Goal: Task Accomplishment & Management: Use online tool/utility

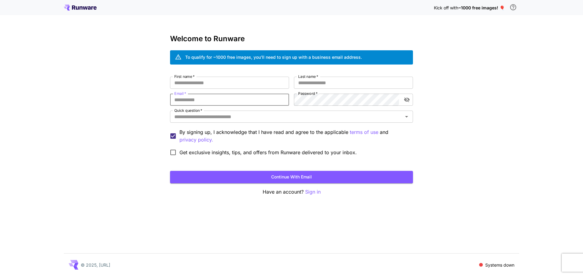
click at [227, 103] on input "Email   *" at bounding box center [229, 100] width 119 height 12
paste input "**********"
type input "**********"
click at [229, 83] on input "First name   *" at bounding box center [229, 83] width 119 height 12
type input "****"
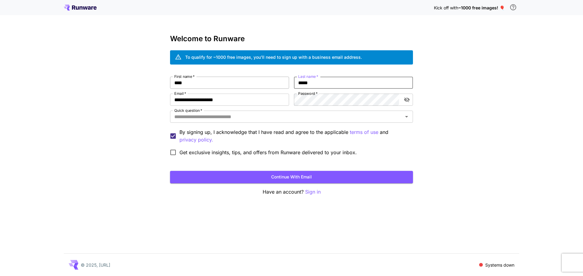
type input "*****"
click at [208, 152] on span "Get exclusive insights, tips, and offers from Runware delivered to your inbox." at bounding box center [267, 152] width 177 height 7
click at [206, 153] on span "Get exclusive insights, tips, and offers from Runware delivered to your inbox." at bounding box center [267, 152] width 177 height 7
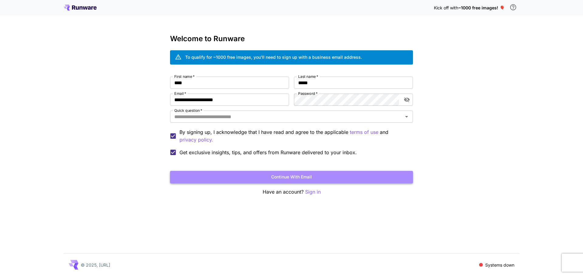
click at [252, 180] on button "Continue with email" at bounding box center [291, 177] width 243 height 12
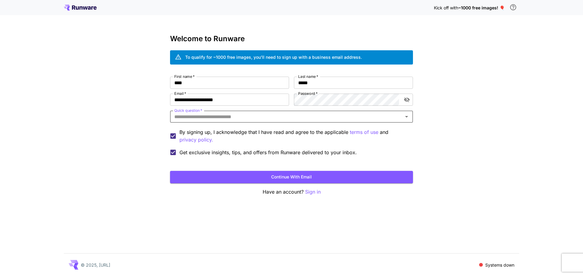
click at [248, 117] on input "Quick question   *" at bounding box center [286, 117] width 229 height 8
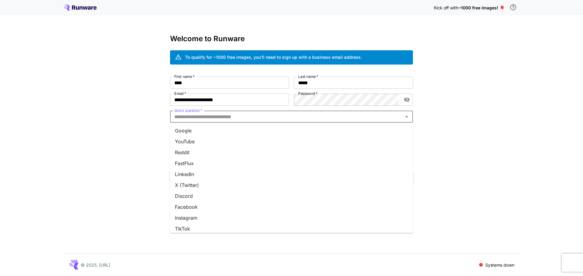
click at [240, 137] on li "YouTube" at bounding box center [291, 141] width 243 height 11
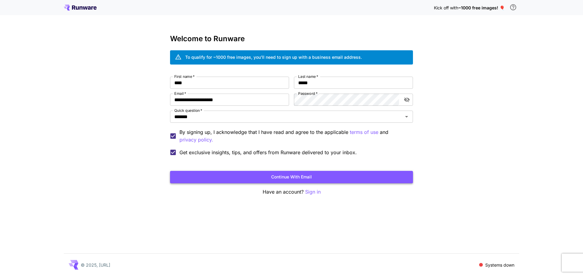
click at [216, 177] on button "Continue with email" at bounding box center [291, 177] width 243 height 12
drag, startPoint x: 420, startPoint y: 244, endPoint x: 417, endPoint y: 239, distance: 6.1
click at [420, 244] on div "**********" at bounding box center [291, 138] width 583 height 276
click at [361, 177] on button "Continue with email" at bounding box center [291, 177] width 243 height 12
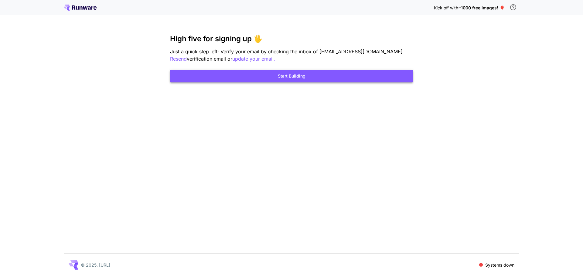
click at [286, 73] on button "Start Building" at bounding box center [291, 76] width 243 height 12
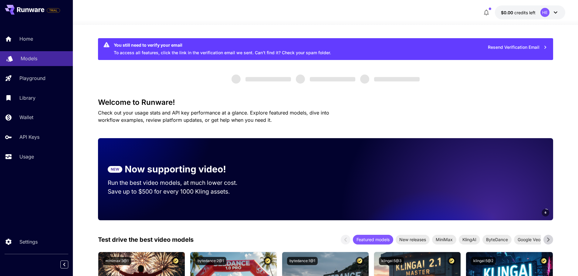
click at [21, 61] on p "Models" at bounding box center [29, 58] width 17 height 7
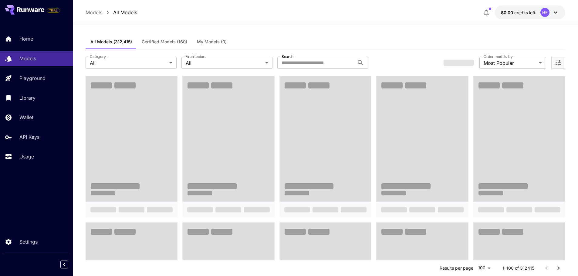
click at [132, 136] on span at bounding box center [132, 138] width 92 height 125
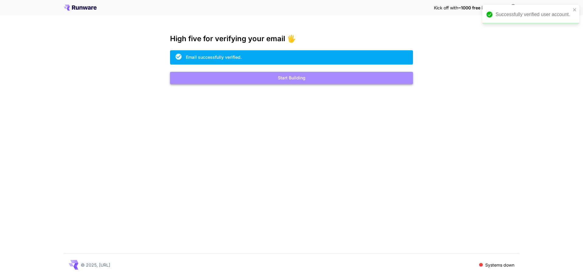
click at [267, 81] on button "Start Building" at bounding box center [291, 78] width 243 height 12
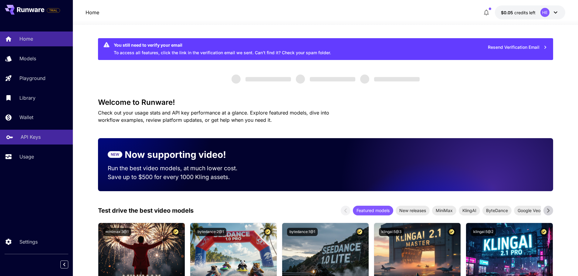
click at [32, 133] on link "API Keys" at bounding box center [36, 137] width 73 height 15
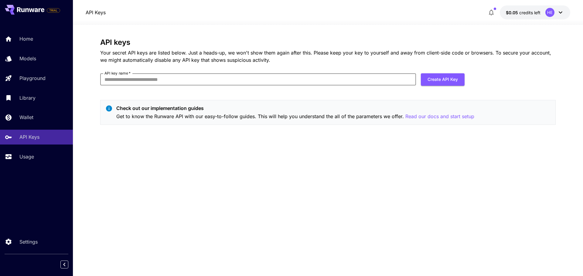
click at [302, 82] on input "API key name   *" at bounding box center [258, 79] width 316 height 12
type input "****"
click at [452, 80] on button "Create API Key" at bounding box center [443, 79] width 44 height 12
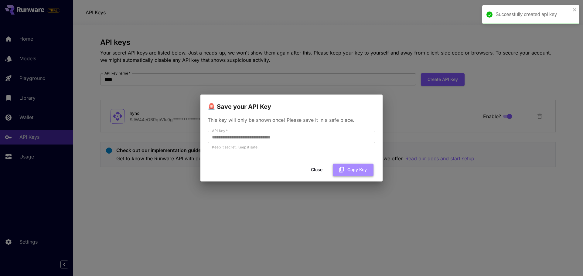
click at [350, 170] on button "Copy Key" at bounding box center [353, 170] width 41 height 12
click at [321, 174] on button "Close" at bounding box center [316, 170] width 27 height 12
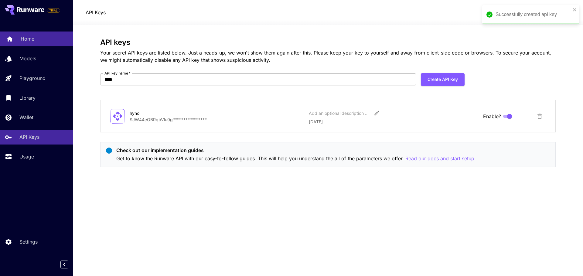
click at [32, 42] on p "Home" at bounding box center [28, 38] width 14 height 7
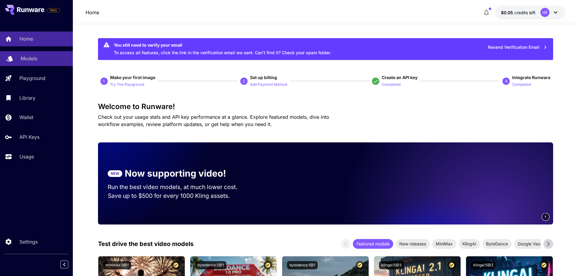
click at [41, 60] on div "Models" at bounding box center [44, 58] width 47 height 7
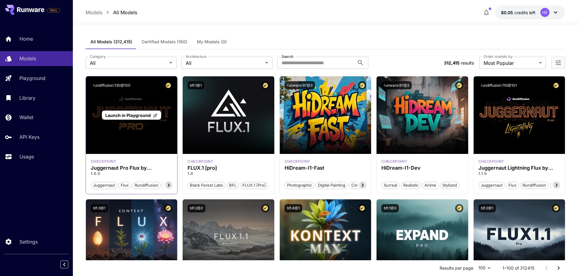
click at [135, 114] on span "Launch in Playground" at bounding box center [128, 115] width 46 height 5
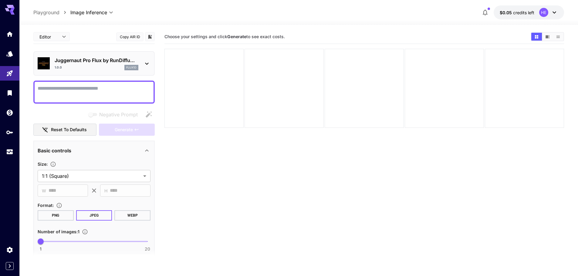
click at [147, 63] on icon at bounding box center [146, 63] width 7 height 7
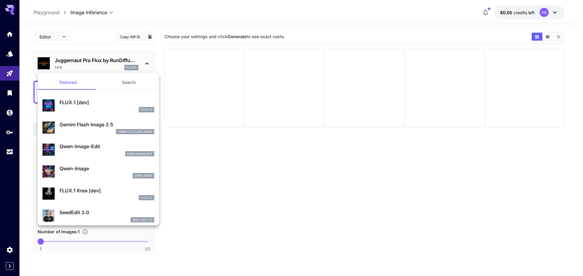
click at [139, 14] on div at bounding box center [291, 138] width 583 height 276
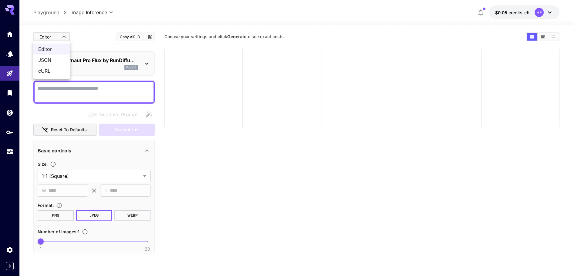
click at [59, 36] on body "**********" at bounding box center [289, 162] width 578 height 324
click at [46, 58] on span "JSON" at bounding box center [51, 59] width 27 height 7
type input "****"
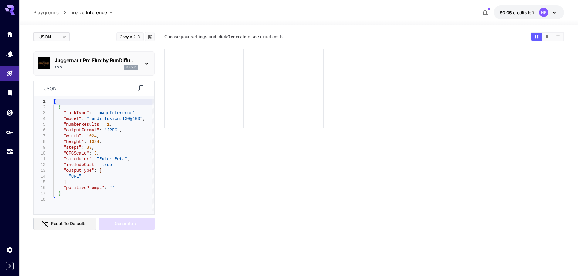
type textarea "**********"
click at [91, 159] on div "[ { "taskType" : "imageInference" , "model" : "rundiffusion:130@100" , "numberR…" at bounding box center [103, 155] width 101 height 113
click at [139, 89] on icon at bounding box center [140, 88] width 7 height 7
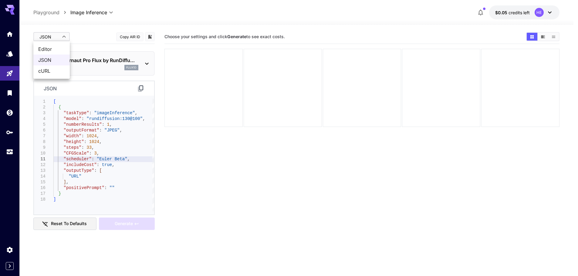
click at [54, 36] on body "**********" at bounding box center [289, 162] width 578 height 324
click at [55, 46] on span "Editor" at bounding box center [51, 49] width 27 height 7
type input "****"
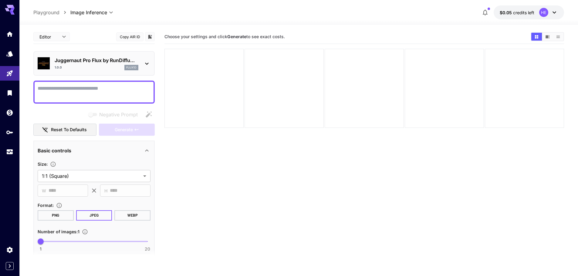
click at [85, 63] on p "Juggernaut Pro Flux by RunDiffu..." at bounding box center [97, 60] width 84 height 7
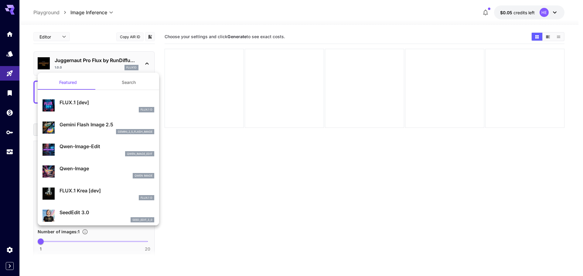
click at [109, 24] on div at bounding box center [291, 138] width 583 height 276
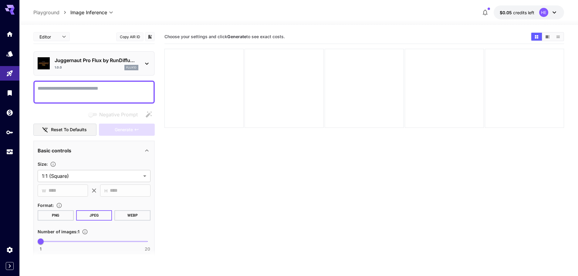
click at [111, 95] on textarea "Negative Prompt" at bounding box center [94, 92] width 113 height 15
paste textarea "**********"
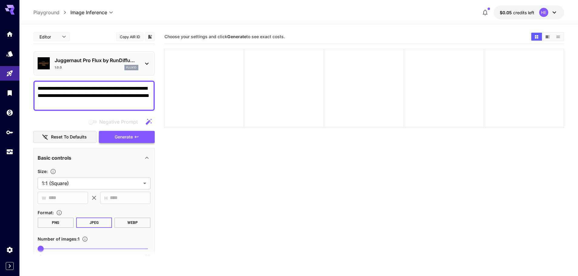
type textarea "**********"
click at [134, 136] on icon "button" at bounding box center [136, 137] width 5 height 5
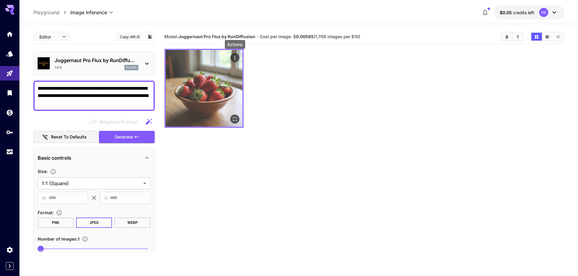
click at [235, 57] on icon "Actions" at bounding box center [235, 58] width 6 height 6
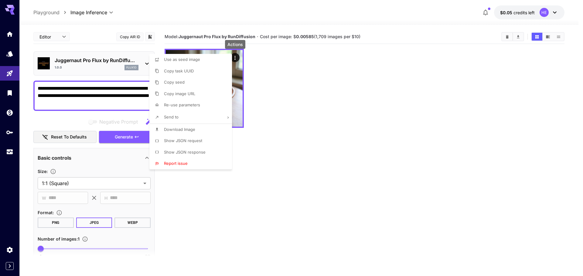
click at [281, 72] on div at bounding box center [291, 138] width 583 height 276
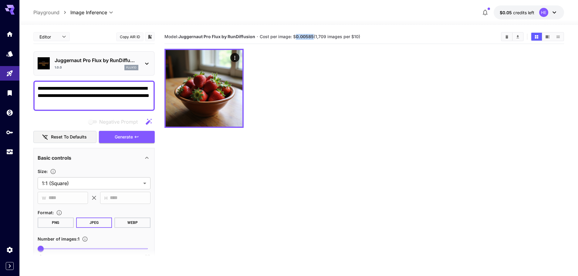
drag, startPoint x: 296, startPoint y: 36, endPoint x: 313, endPoint y: 39, distance: 17.1
click at [313, 39] on b "0.00585" at bounding box center [305, 36] width 18 height 5
copy b "0.00585"
drag, startPoint x: 180, startPoint y: 37, endPoint x: 256, endPoint y: 36, distance: 76.2
click at [256, 36] on section "Model: Juggernaut Pro Flux by RunDiffusion · Cost per image: $ 0.00585 (1,709 i…" at bounding box center [331, 36] width 332 height 7
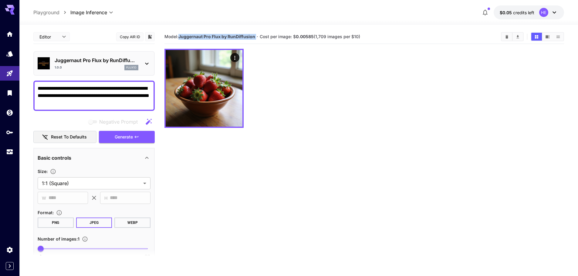
copy b "Juggernaut Pro Flux by RunDiffusion"
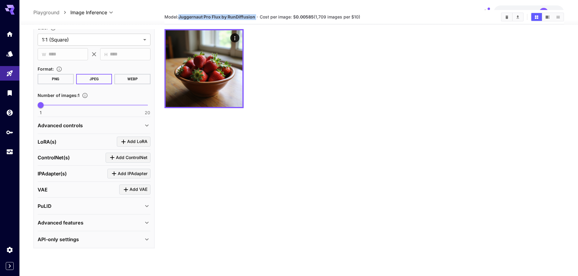
scroll to position [30, 0]
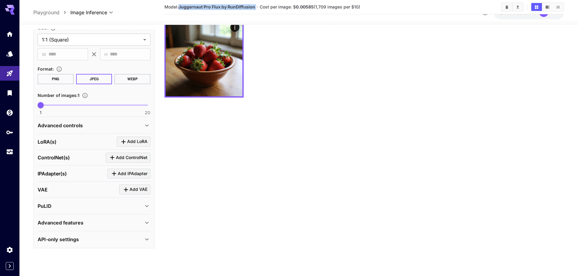
click at [126, 130] on div "Advanced controls" at bounding box center [94, 125] width 113 height 15
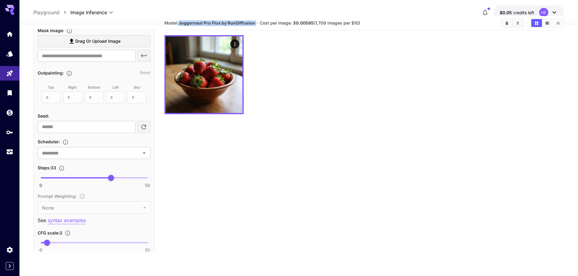
scroll to position [0, 0]
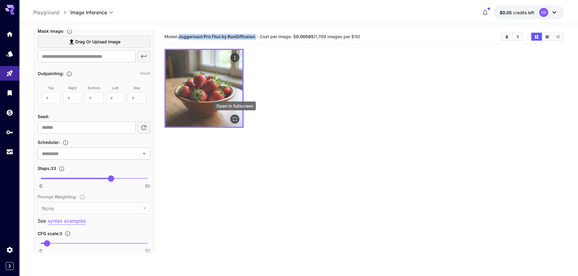
click at [235, 118] on icon "Open in fullscreen" at bounding box center [235, 119] width 6 height 6
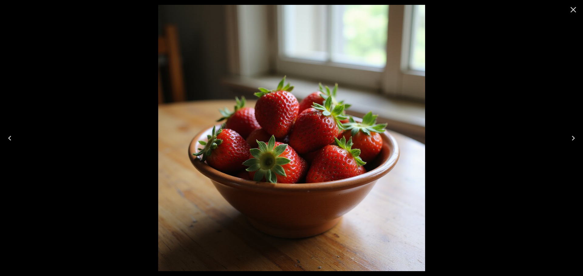
click at [576, 129] on button "Next" at bounding box center [572, 138] width 19 height 24
click at [570, 9] on icon "Close" at bounding box center [573, 10] width 10 height 10
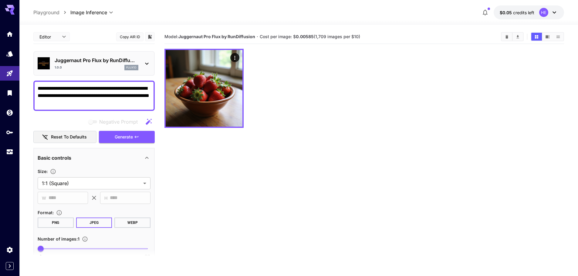
click at [137, 63] on p "Juggernaut Pro Flux by RunDiffu..." at bounding box center [97, 60] width 84 height 7
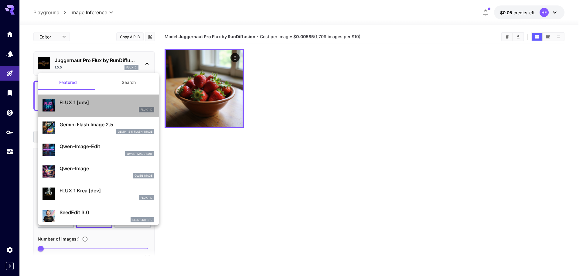
click at [116, 108] on div "FLUX.1 D" at bounding box center [106, 109] width 95 height 5
type input "**"
type input "***"
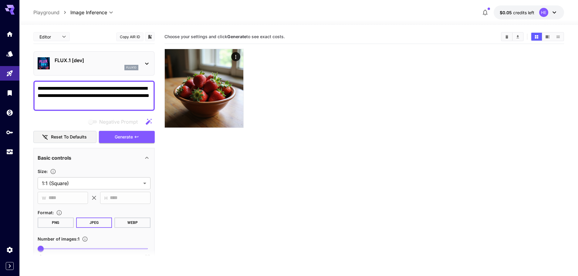
click at [196, 195] on section "Choose your settings and click Generate to see exact costs." at bounding box center [365, 168] width 400 height 276
click at [132, 140] on span "Generate" at bounding box center [124, 138] width 18 height 8
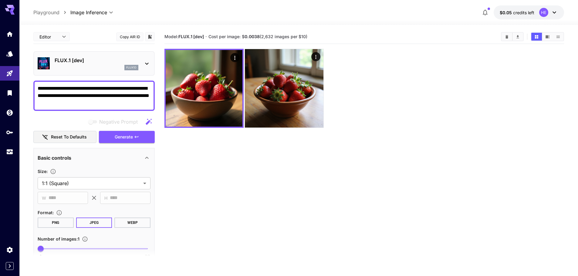
click at [60, 36] on body "**********" at bounding box center [289, 162] width 578 height 324
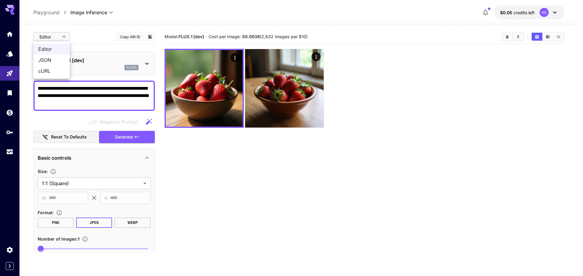
click at [55, 59] on span "JSON" at bounding box center [51, 59] width 27 height 7
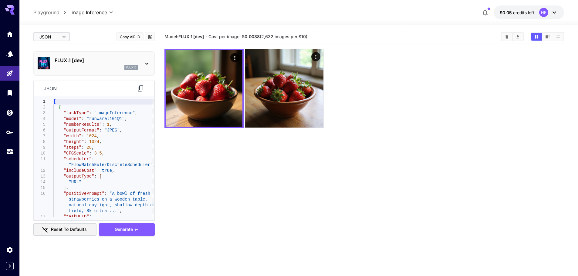
click at [142, 90] on icon at bounding box center [140, 88] width 7 height 7
drag, startPoint x: 180, startPoint y: 37, endPoint x: 206, endPoint y: 36, distance: 26.7
click at [206, 36] on section "Model: FLUX.1 [dev] · Cost per image: $ 0.0038 (2,632 images per $10)" at bounding box center [331, 36] width 332 height 7
copy b "FLUX.1 [dev]"
click at [244, 37] on span "Cost per image: $ 0.0038 (2,632 images per $10)" at bounding box center [258, 36] width 99 height 5
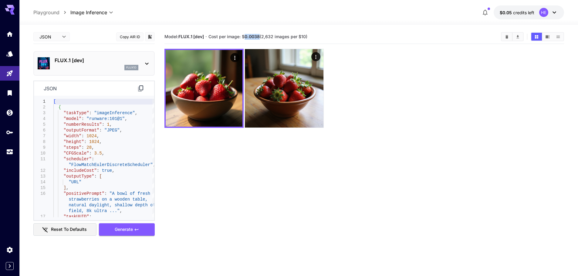
drag, startPoint x: 245, startPoint y: 37, endPoint x: 260, endPoint y: 36, distance: 15.5
click at [260, 36] on span "Cost per image: $ 0.0038 (2,632 images per $10)" at bounding box center [258, 36] width 99 height 5
copy b "0.0038"
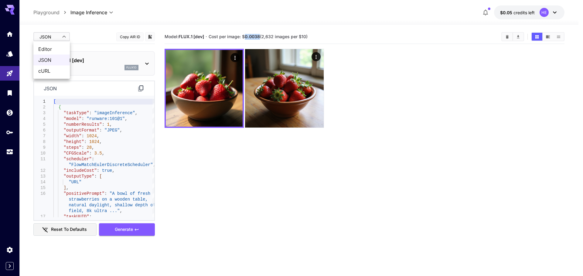
click at [61, 38] on body "**********" at bounding box center [291, 162] width 583 height 324
click at [59, 47] on span "Editor" at bounding box center [51, 49] width 27 height 7
type input "****"
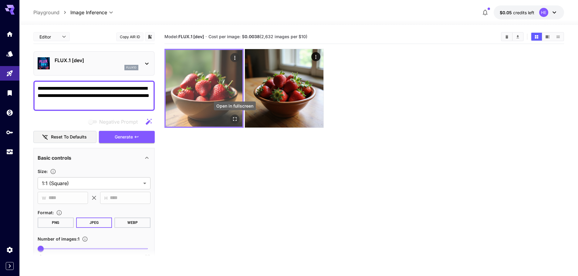
click at [234, 121] on icon "Open in fullscreen" at bounding box center [235, 119] width 6 height 6
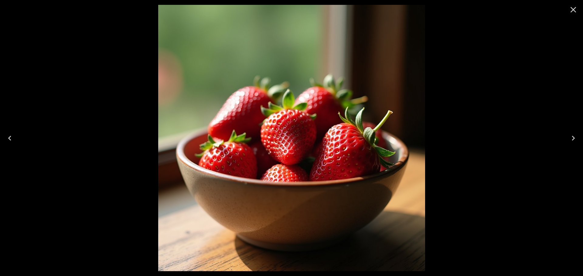
click at [62, 72] on div at bounding box center [291, 138] width 583 height 276
click at [571, 7] on icon "Close" at bounding box center [573, 10] width 10 height 10
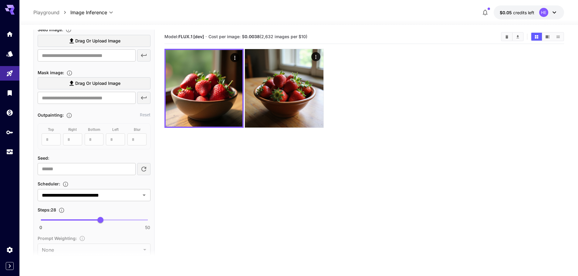
scroll to position [273, 0]
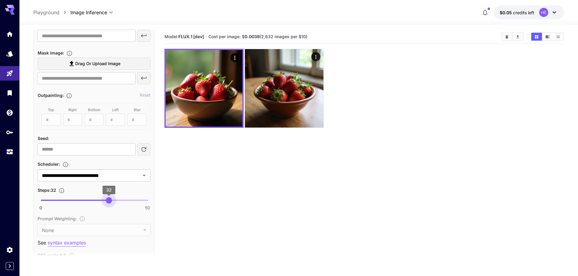
type input "**"
drag, startPoint x: 99, startPoint y: 200, endPoint x: 110, endPoint y: 200, distance: 11.9
click at [110, 200] on span "33" at bounding box center [111, 201] width 6 height 6
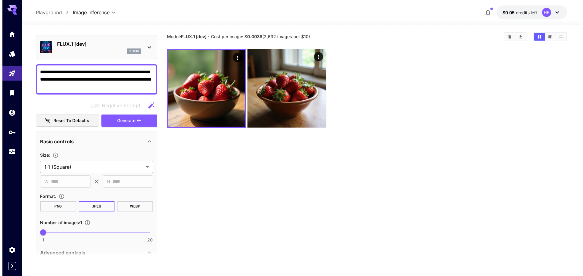
scroll to position [0, 0]
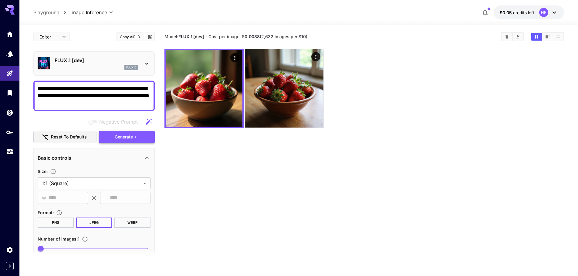
click at [134, 134] on button "Generate" at bounding box center [127, 137] width 56 height 12
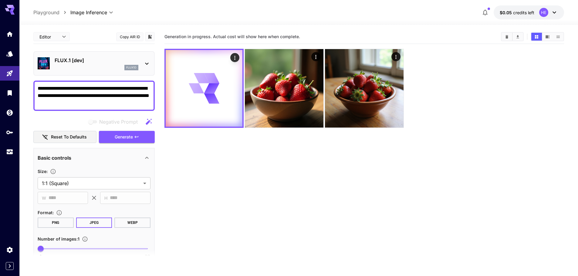
click at [50, 33] on body "**********" at bounding box center [289, 162] width 578 height 324
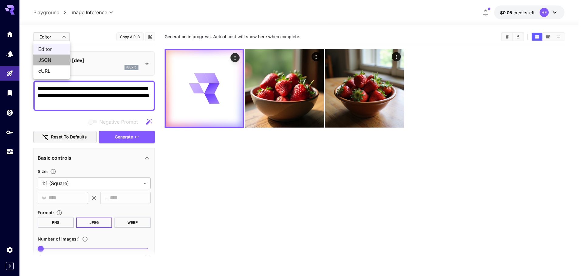
click at [52, 59] on span "JSON" at bounding box center [51, 59] width 27 height 7
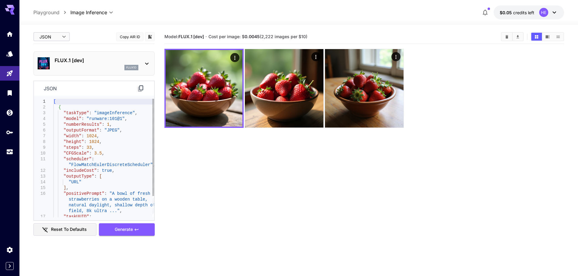
click at [139, 86] on icon at bounding box center [140, 88] width 7 height 7
drag, startPoint x: 246, startPoint y: 36, endPoint x: 261, endPoint y: 37, distance: 15.2
click at [261, 37] on span "Cost per image: $ 0.0045 (2,222 images per $10)" at bounding box center [258, 36] width 99 height 5
copy b "0.0045"
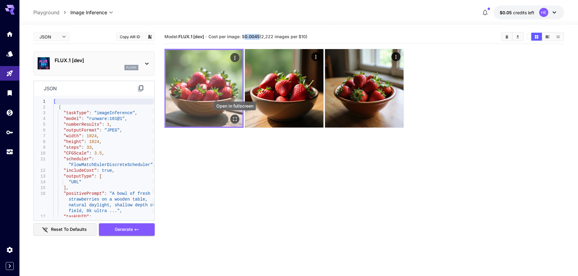
click at [234, 118] on icon "Open in fullscreen" at bounding box center [235, 119] width 6 height 6
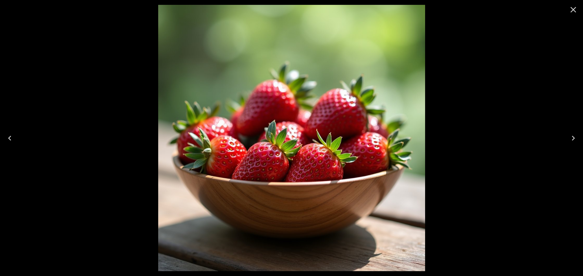
click at [580, 139] on button "Next" at bounding box center [572, 138] width 19 height 24
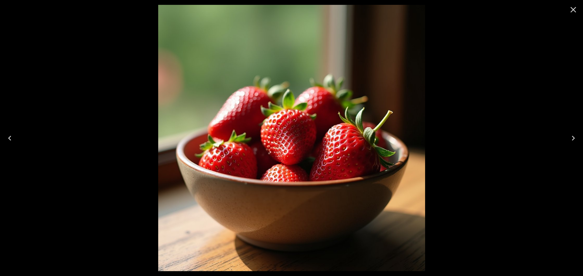
click at [580, 139] on button "Next" at bounding box center [572, 138] width 19 height 24
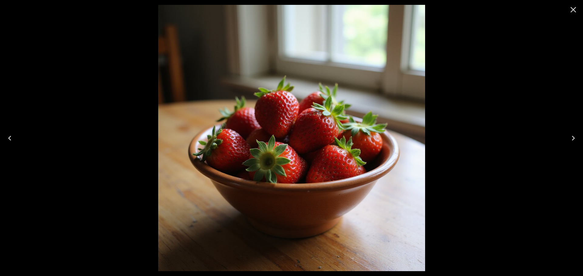
click at [7, 136] on icon "Previous" at bounding box center [10, 139] width 10 height 10
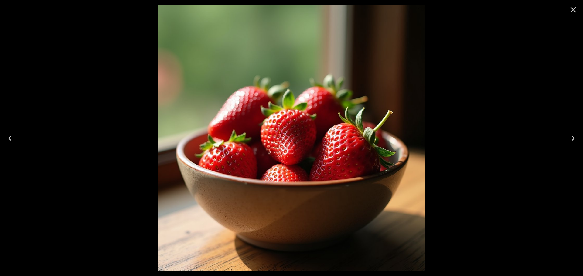
click at [7, 136] on icon "Previous" at bounding box center [10, 139] width 10 height 10
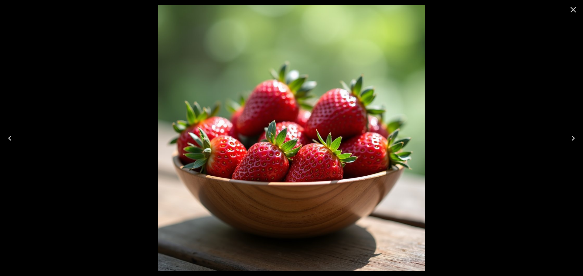
click at [577, 137] on icon "Next" at bounding box center [573, 139] width 10 height 10
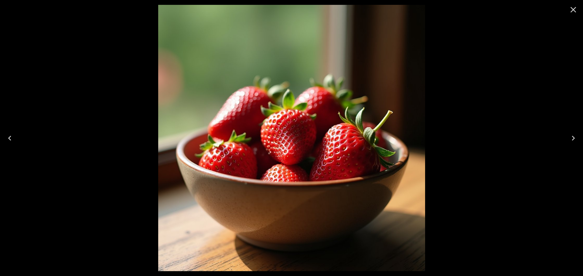
click at [577, 137] on icon "Next" at bounding box center [573, 139] width 10 height 10
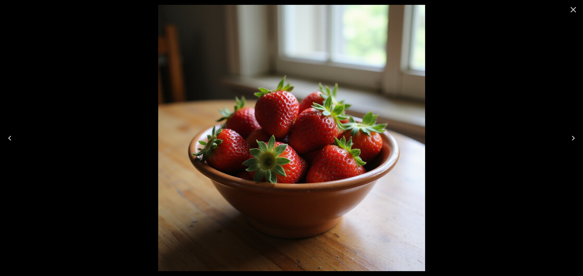
click at [573, 9] on icon "Close" at bounding box center [573, 10] width 10 height 10
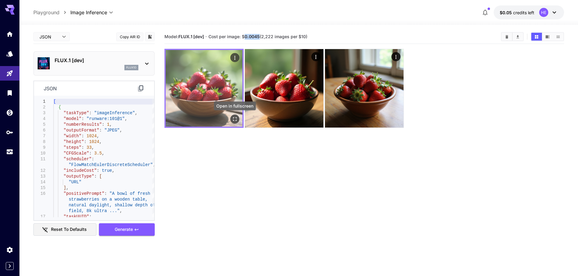
click at [238, 117] on icon "Open in fullscreen" at bounding box center [235, 119] width 6 height 6
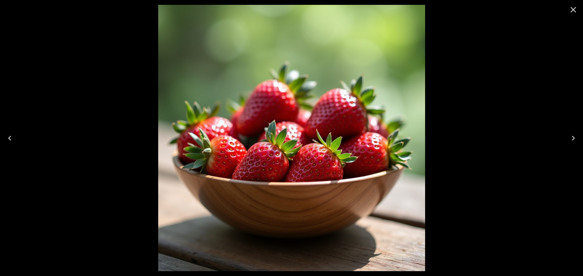
click at [572, 4] on button "Close" at bounding box center [573, 9] width 15 height 15
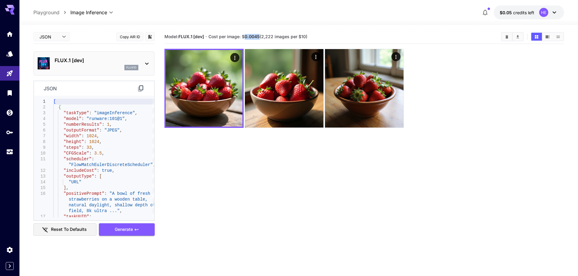
click at [59, 32] on body "**********" at bounding box center [289, 162] width 578 height 324
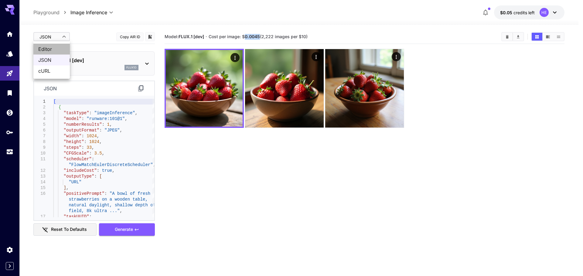
click at [56, 48] on span "Editor" at bounding box center [51, 49] width 27 height 7
type input "****"
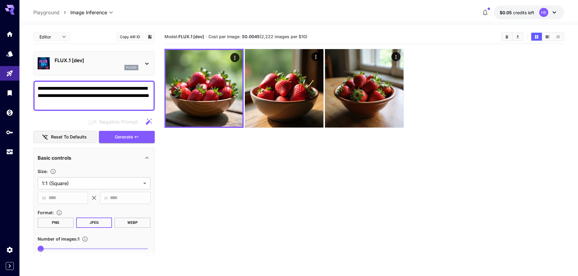
click at [130, 65] on div "flux1d" at bounding box center [131, 67] width 14 height 5
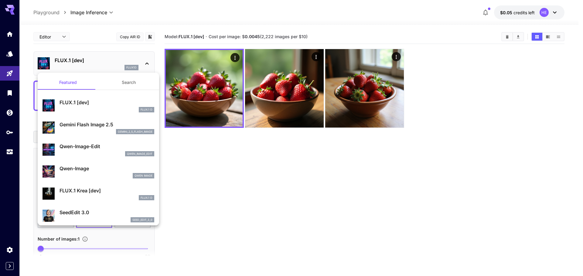
click at [103, 146] on p "Qwen-Image-Edit" at bounding box center [106, 146] width 95 height 7
type input "*"
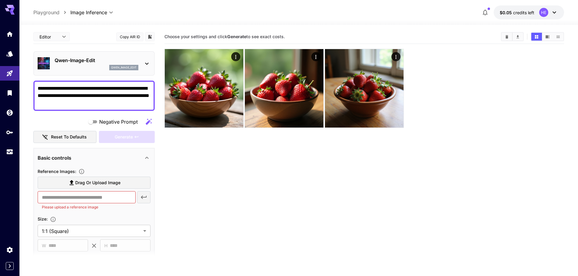
click at [136, 159] on div "Basic controls" at bounding box center [91, 157] width 106 height 7
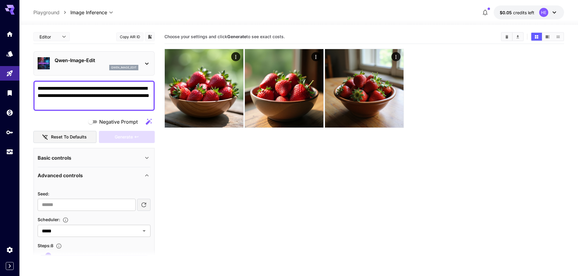
click at [107, 174] on div "Advanced controls" at bounding box center [91, 175] width 106 height 7
click at [95, 58] on p "Qwen-Image-Edit" at bounding box center [97, 60] width 84 height 7
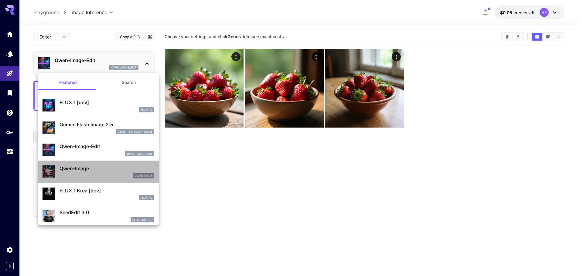
click at [99, 173] on div "Qwen-Image Qwen Image" at bounding box center [106, 172] width 95 height 14
type input "**"
type input "***"
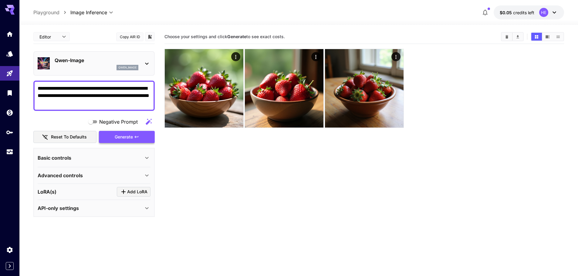
click at [124, 139] on span "Generate" at bounding box center [124, 138] width 18 height 8
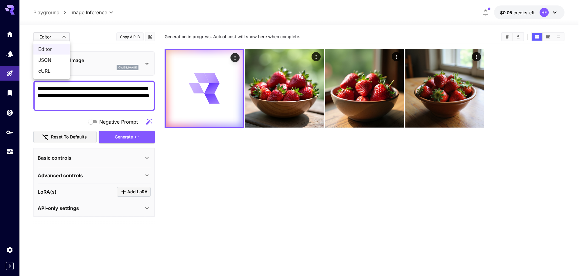
click at [63, 35] on body "**********" at bounding box center [291, 162] width 583 height 324
click at [61, 59] on span "JSON" at bounding box center [51, 59] width 27 height 7
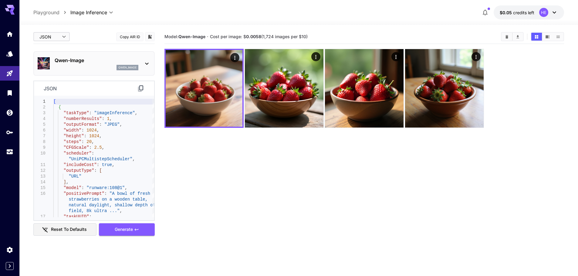
click at [142, 88] on icon at bounding box center [140, 88] width 7 height 7
drag, startPoint x: 180, startPoint y: 37, endPoint x: 206, endPoint y: 36, distance: 25.8
click at [205, 37] on b "Qwen-Image" at bounding box center [191, 36] width 27 height 5
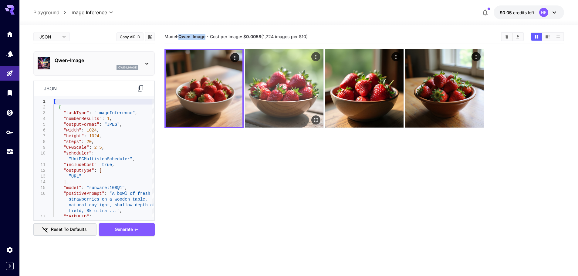
copy b "Qwen-Image"
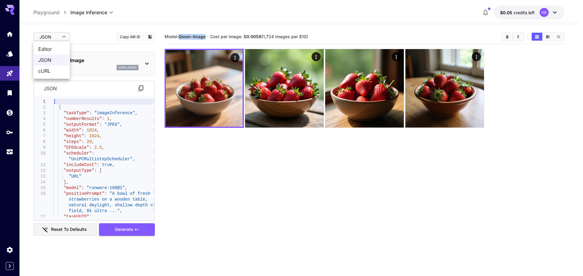
click at [50, 34] on body "**********" at bounding box center [291, 162] width 583 height 324
click at [57, 50] on span "Editor" at bounding box center [51, 49] width 27 height 7
type input "****"
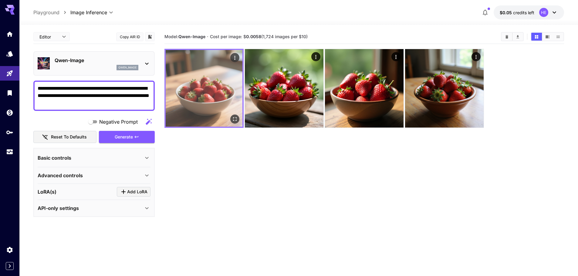
click at [202, 91] on img at bounding box center [204, 88] width 77 height 77
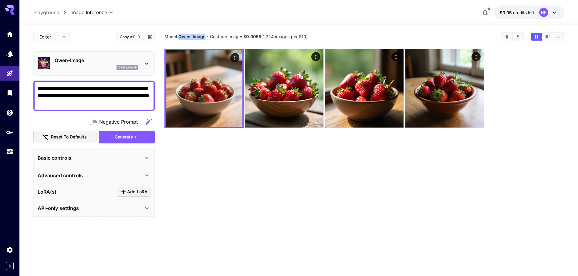
drag, startPoint x: 180, startPoint y: 36, endPoint x: 206, endPoint y: 38, distance: 25.6
click at [205, 38] on b "Qwen-Image" at bounding box center [191, 36] width 27 height 5
drag, startPoint x: 247, startPoint y: 37, endPoint x: 262, endPoint y: 36, distance: 14.9
click at [261, 36] on b "0.0058" at bounding box center [253, 36] width 15 height 5
copy b "0.0058"
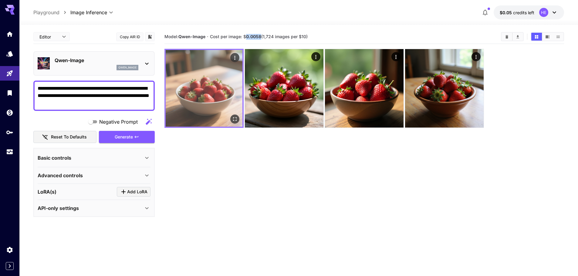
click at [215, 117] on img at bounding box center [204, 88] width 77 height 77
click at [235, 124] on img at bounding box center [204, 88] width 77 height 77
click at [235, 122] on icon "Open in fullscreen" at bounding box center [235, 119] width 6 height 6
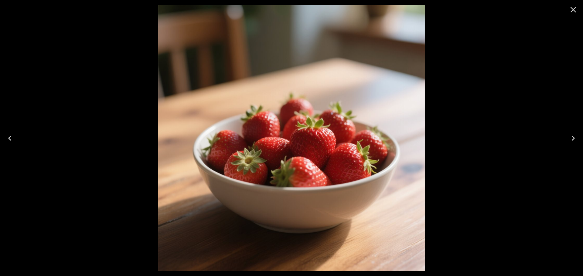
click at [572, 9] on icon "Close" at bounding box center [573, 10] width 10 height 10
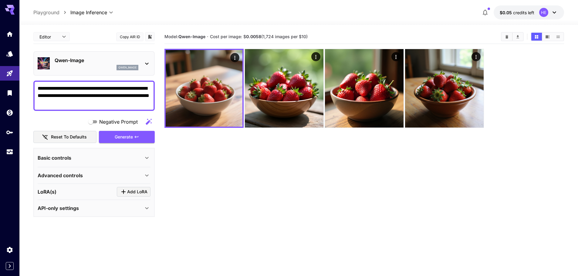
click at [223, 161] on section "Model: Qwen-Image · Cost per image: $ 0.0058 (1,724 images per $10)" at bounding box center [365, 168] width 400 height 276
click at [97, 62] on p "Qwen-Image" at bounding box center [97, 60] width 84 height 7
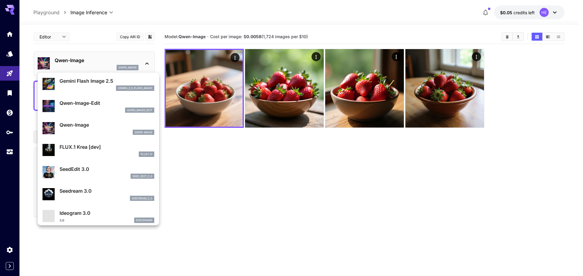
scroll to position [61, 0]
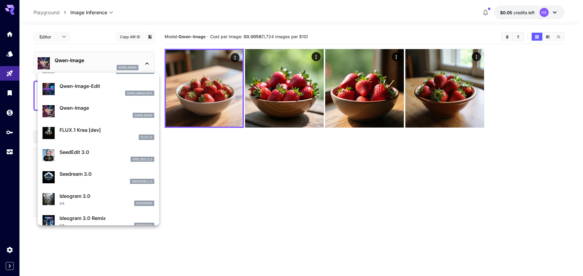
click at [106, 135] on div "FLUX.1 D" at bounding box center [106, 137] width 95 height 5
type input "**"
type input "***"
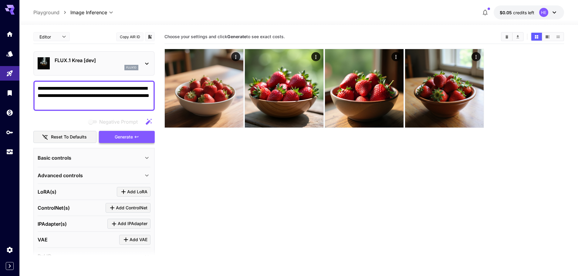
click at [127, 137] on span "Generate" at bounding box center [124, 138] width 18 height 8
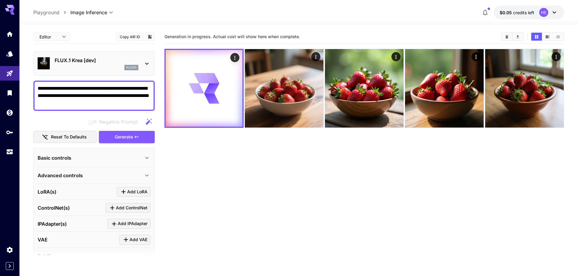
click at [64, 34] on body "**********" at bounding box center [289, 162] width 578 height 324
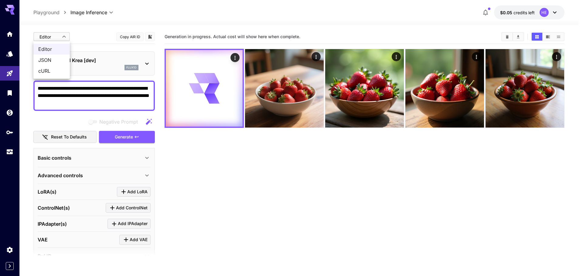
click at [56, 61] on span "JSON" at bounding box center [51, 59] width 27 height 7
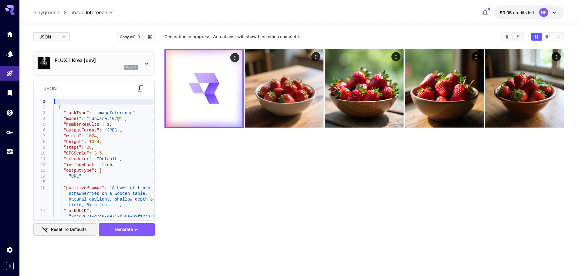
click at [143, 87] on icon at bounding box center [140, 89] width 5 height 6
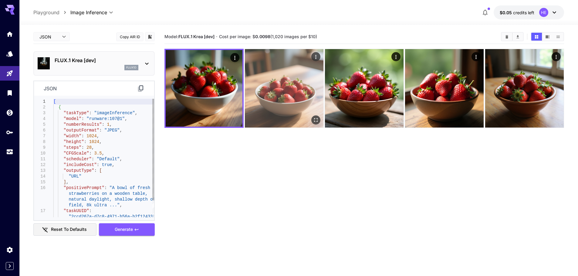
click at [296, 108] on img at bounding box center [284, 88] width 79 height 79
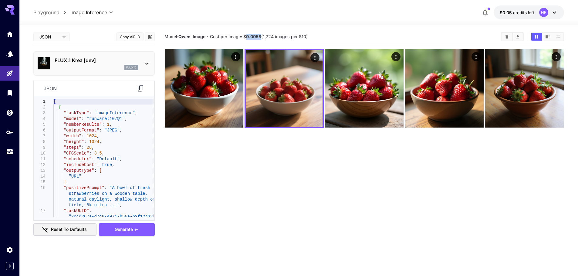
drag, startPoint x: 246, startPoint y: 36, endPoint x: 262, endPoint y: 35, distance: 15.2
click at [261, 35] on b "0.0058" at bounding box center [253, 36] width 15 height 5
copy b "0.0058"
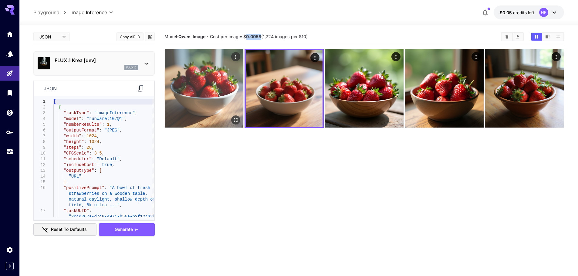
click at [219, 96] on img at bounding box center [204, 88] width 79 height 79
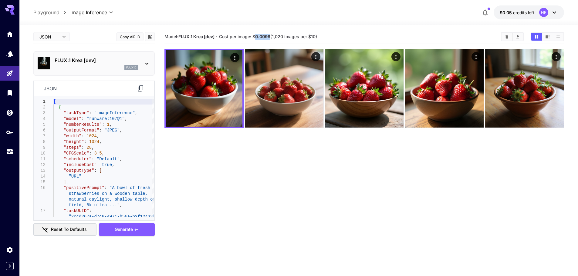
drag, startPoint x: 257, startPoint y: 37, endPoint x: 271, endPoint y: 38, distance: 14.3
click at [270, 38] on b "0.0098" at bounding box center [262, 36] width 15 height 5
copy b "0.0098"
drag, startPoint x: 179, startPoint y: 35, endPoint x: 215, endPoint y: 36, distance: 36.1
click at [215, 36] on b "FLUX.1 Krea [dev]" at bounding box center [196, 36] width 36 height 5
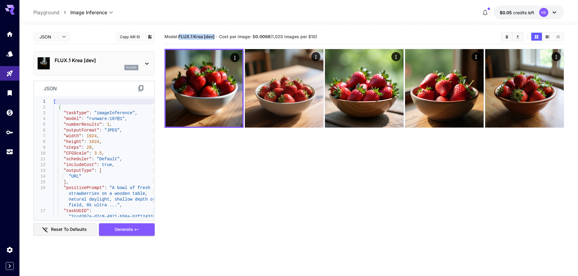
copy b "FLUX.1 Krea [dev]"
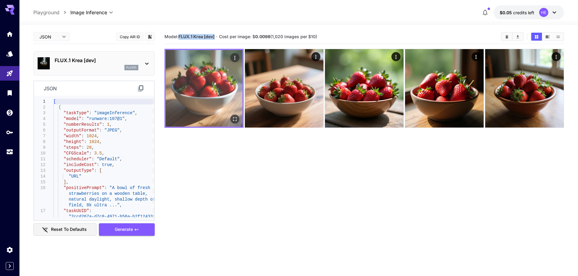
click at [214, 105] on img at bounding box center [204, 88] width 77 height 77
click at [234, 122] on icon "Open in fullscreen" at bounding box center [235, 119] width 6 height 6
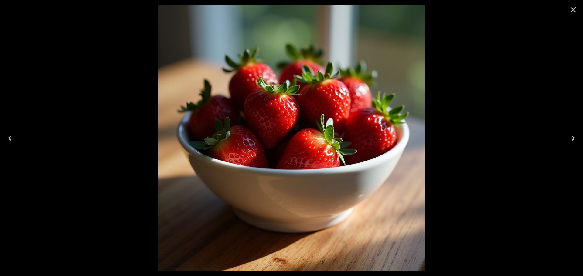
click at [576, 10] on icon "Close" at bounding box center [573, 10] width 10 height 10
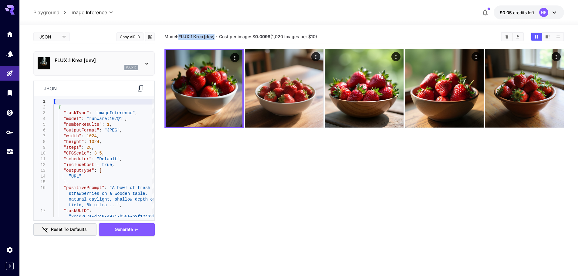
click at [60, 34] on body "**********" at bounding box center [289, 162] width 578 height 324
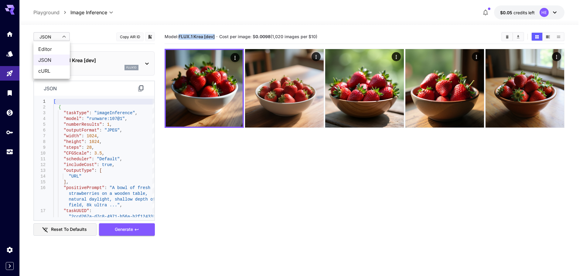
click at [59, 48] on span "Editor" at bounding box center [51, 49] width 27 height 7
type input "****"
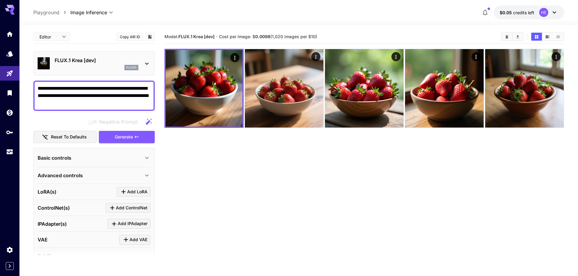
click at [94, 61] on p "FLUX.1 Krea [dev]" at bounding box center [97, 60] width 84 height 7
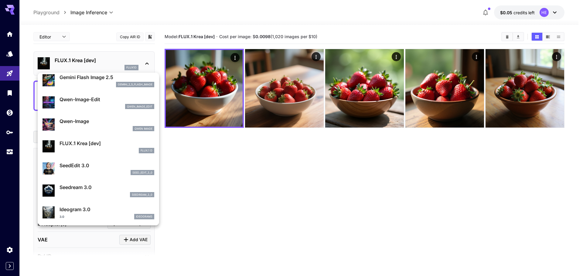
scroll to position [61, 0]
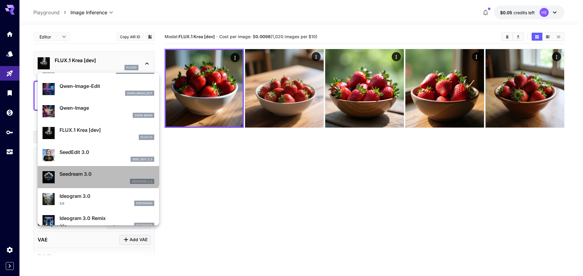
click at [98, 171] on p "Seedream 3.0" at bounding box center [106, 174] width 95 height 7
type input "***"
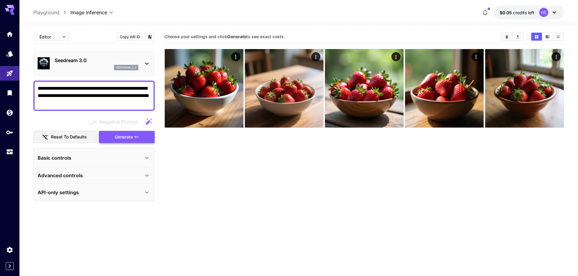
click at [125, 140] on span "Generate" at bounding box center [124, 138] width 18 height 8
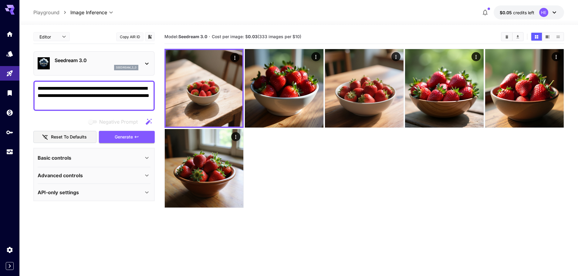
click at [59, 35] on body "**********" at bounding box center [289, 162] width 578 height 324
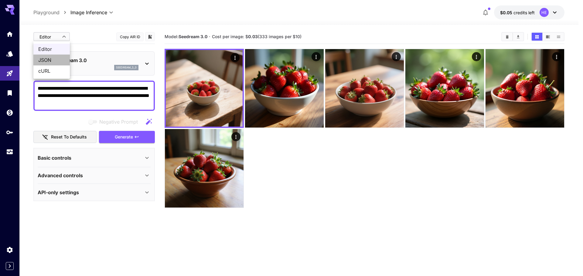
click at [56, 59] on span "JSON" at bounding box center [51, 59] width 27 height 7
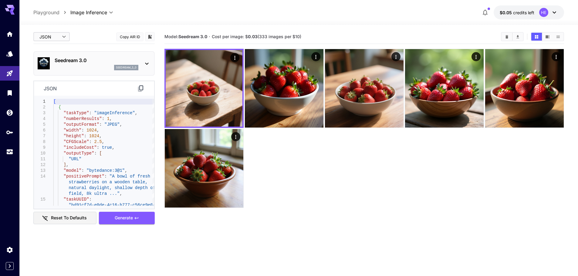
click at [137, 91] on div "json" at bounding box center [94, 88] width 120 height 15
click at [139, 88] on icon at bounding box center [140, 88] width 7 height 7
drag, startPoint x: 180, startPoint y: 36, endPoint x: 208, endPoint y: 36, distance: 27.9
click at [207, 36] on b "Seedream 3.0" at bounding box center [192, 36] width 29 height 5
drag, startPoint x: 248, startPoint y: 36, endPoint x: 259, endPoint y: 36, distance: 10.9
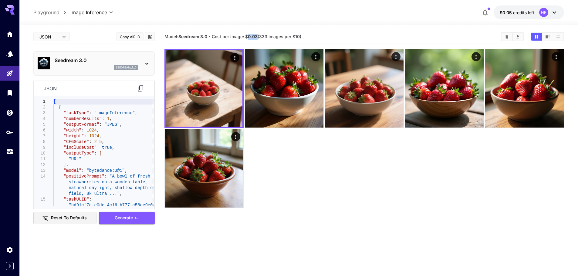
click at [259, 36] on span "Cost per image: $ 0.03 (333 images per $10)" at bounding box center [257, 36] width 90 height 5
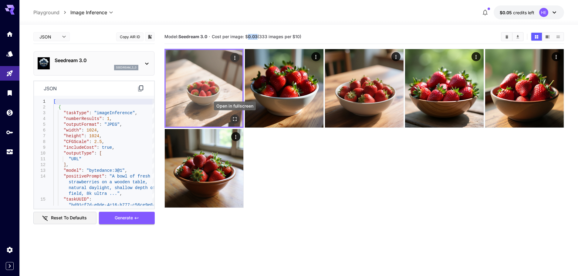
click at [234, 119] on icon "Open in fullscreen" at bounding box center [235, 119] width 6 height 6
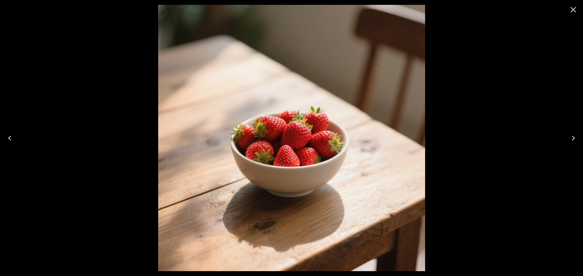
click at [574, 12] on icon "Close" at bounding box center [573, 10] width 10 height 10
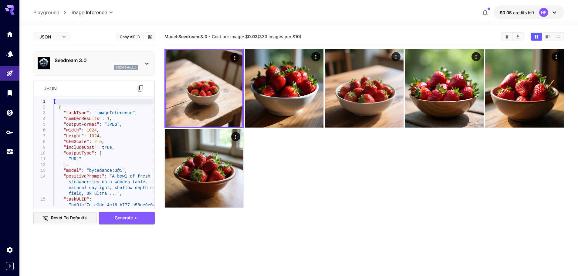
click at [109, 66] on div "seedream_3_0" at bounding box center [97, 67] width 84 height 5
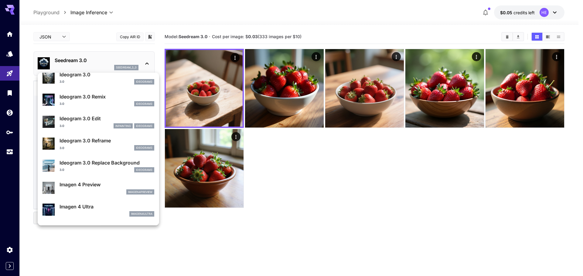
scroll to position [153, 0]
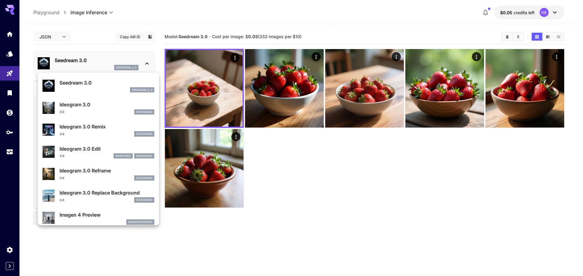
click at [98, 108] on p "Ideogram 3.0" at bounding box center [106, 104] width 95 height 7
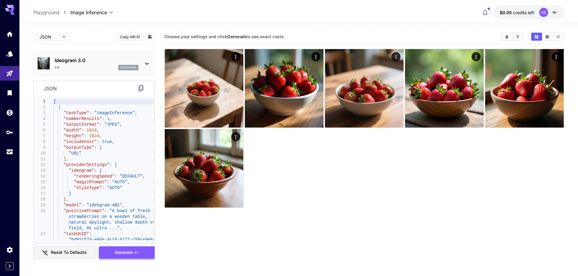
click at [128, 255] on span "Generate" at bounding box center [124, 253] width 18 height 8
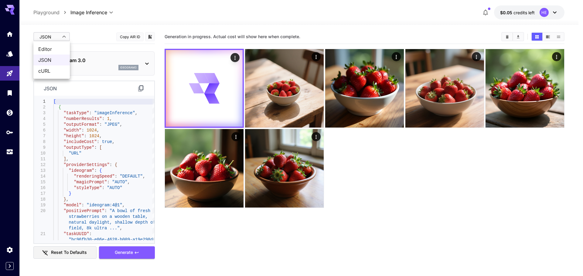
click at [62, 33] on body "**********" at bounding box center [291, 162] width 583 height 324
click at [63, 52] on span "Editor" at bounding box center [51, 49] width 27 height 7
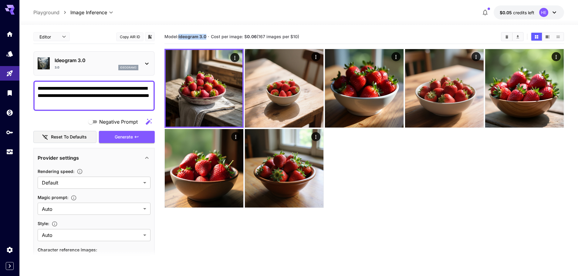
drag, startPoint x: 179, startPoint y: 37, endPoint x: 207, endPoint y: 39, distance: 28.6
click at [207, 39] on section "Model: Ideogram 3.0 · Cost per image: $ 0.06 (167 images per $10)" at bounding box center [331, 36] width 332 height 7
click at [191, 39] on b "Ideogram 3.0" at bounding box center [192, 36] width 28 height 5
drag, startPoint x: 207, startPoint y: 36, endPoint x: 180, endPoint y: 34, distance: 27.4
click at [180, 34] on b "Ideogram 3.0" at bounding box center [192, 36] width 28 height 5
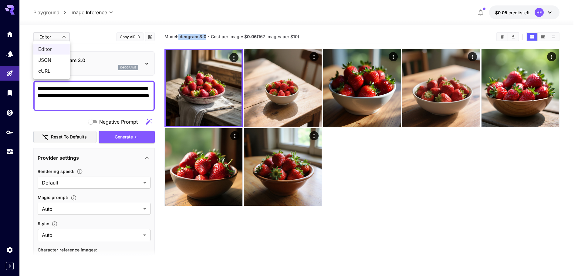
click at [59, 37] on body "**********" at bounding box center [289, 162] width 578 height 324
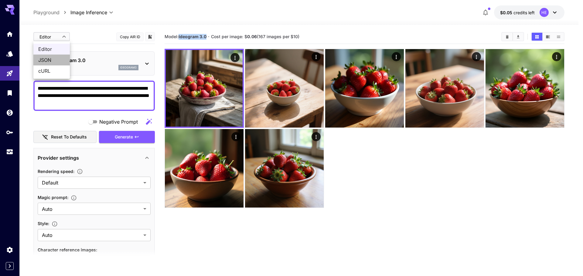
click at [56, 59] on span "JSON" at bounding box center [51, 59] width 27 height 7
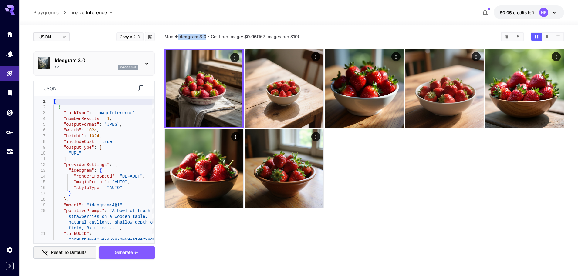
click at [141, 90] on icon at bounding box center [140, 88] width 7 height 7
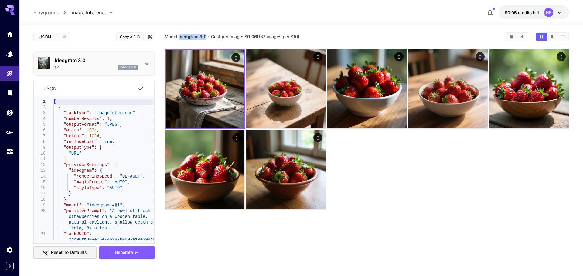
click at [59, 31] on body "**********" at bounding box center [291, 162] width 583 height 324
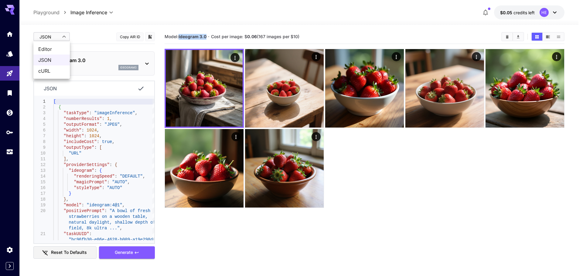
click at [57, 46] on span "Editor" at bounding box center [51, 49] width 27 height 7
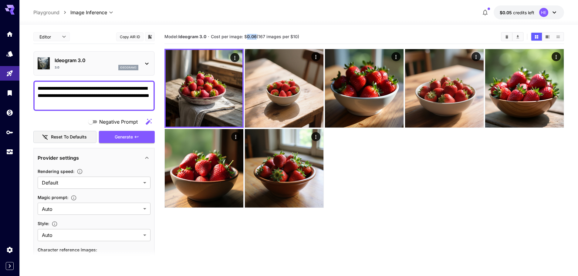
drag, startPoint x: 247, startPoint y: 37, endPoint x: 256, endPoint y: 37, distance: 9.4
click at [256, 37] on span "Cost per image: $ 0.06 (167 images per $10)" at bounding box center [255, 36] width 88 height 5
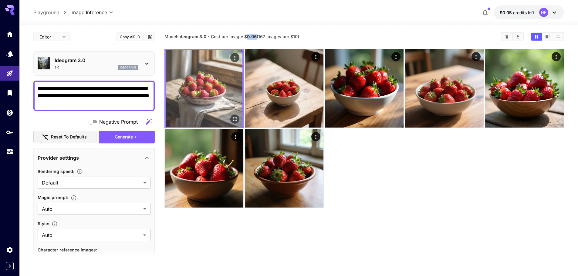
click at [212, 81] on img at bounding box center [204, 88] width 77 height 77
click at [236, 120] on icon "Open in fullscreen" at bounding box center [235, 119] width 6 height 6
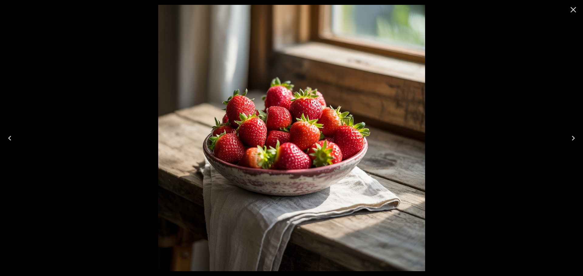
click at [573, 10] on icon "Close" at bounding box center [573, 10] width 6 height 6
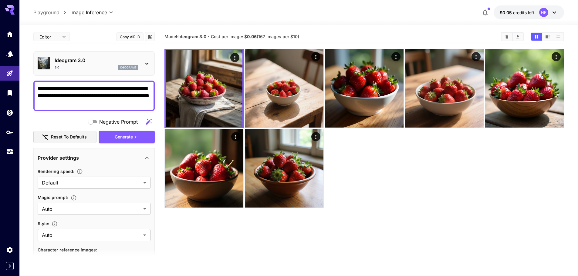
click at [107, 58] on p "Ideogram 3.0" at bounding box center [97, 60] width 84 height 7
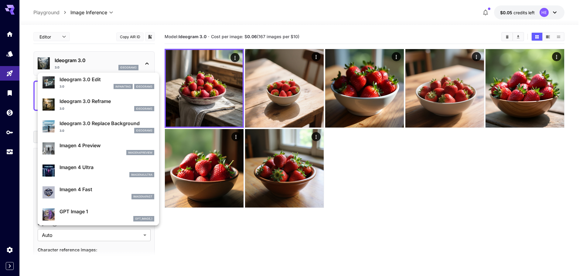
scroll to position [212, 0]
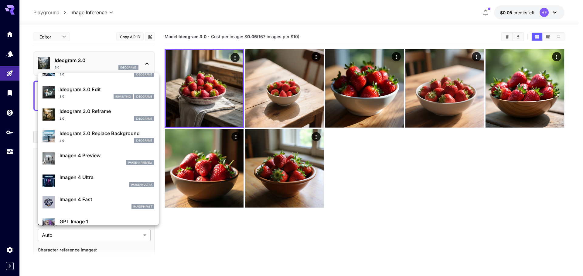
click at [102, 178] on p "Imagen 4 Ultra" at bounding box center [106, 177] width 95 height 7
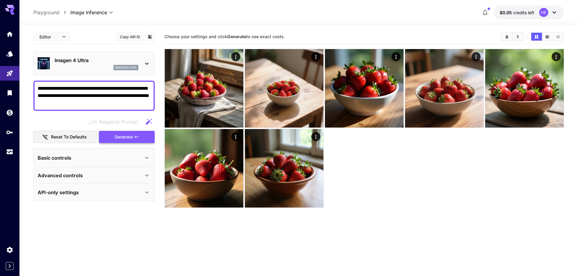
click at [129, 134] on span "Generate" at bounding box center [124, 138] width 18 height 8
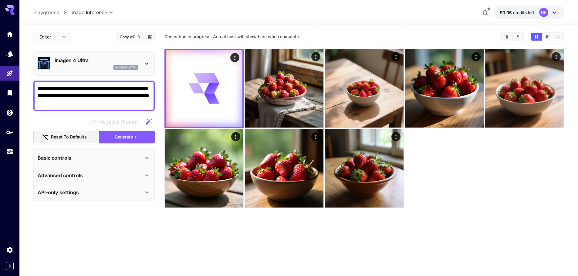
click at [55, 36] on body "**********" at bounding box center [289, 162] width 578 height 324
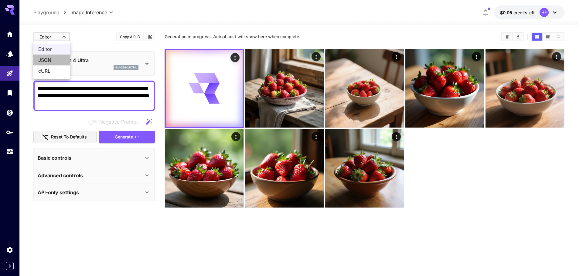
click at [58, 60] on span "JSON" at bounding box center [51, 59] width 27 height 7
type input "****"
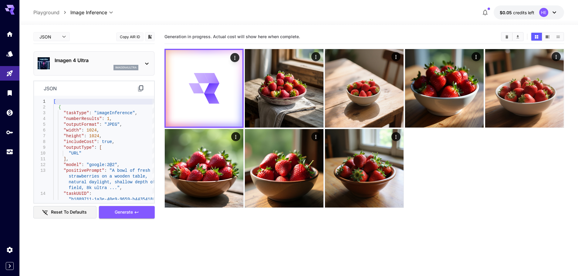
click at [140, 86] on icon at bounding box center [140, 89] width 5 height 6
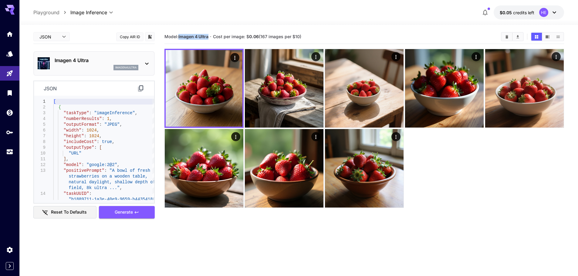
drag, startPoint x: 179, startPoint y: 36, endPoint x: 210, endPoint y: 36, distance: 30.7
click at [209, 36] on span "Model: Imagen 4 Ultra" at bounding box center [187, 36] width 44 height 5
drag, startPoint x: 250, startPoint y: 37, endPoint x: 259, endPoint y: 37, distance: 9.4
click at [259, 37] on b "0.06" at bounding box center [254, 36] width 10 height 5
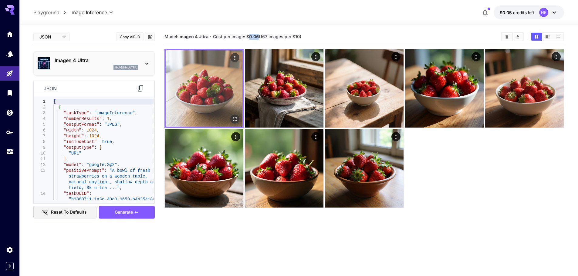
click at [235, 119] on icon "Open in fullscreen" at bounding box center [235, 119] width 6 height 6
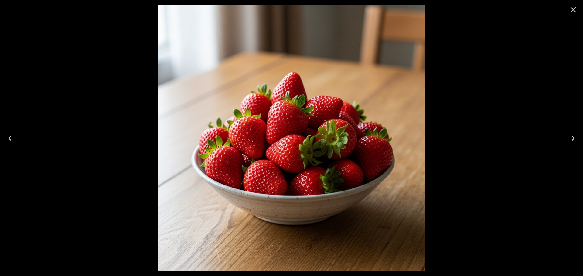
click at [575, 7] on icon "Close" at bounding box center [573, 10] width 10 height 10
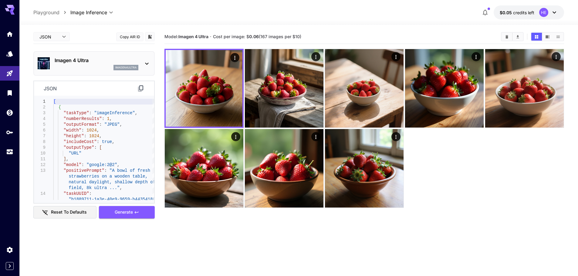
click at [102, 64] on div "Imagen 4 Ultra imagen4ultra" at bounding box center [97, 64] width 84 height 14
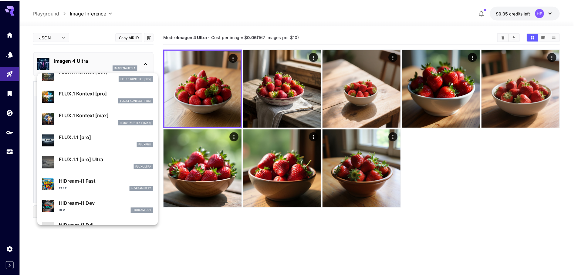
scroll to position [395, 0]
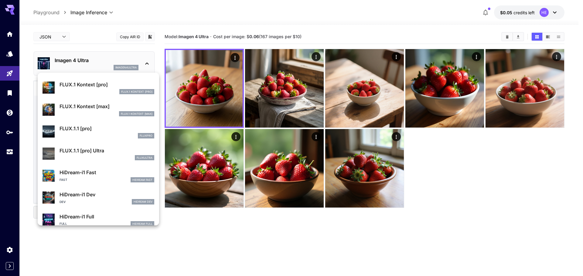
click at [110, 198] on p "HiDream-i1 Dev" at bounding box center [106, 194] width 95 height 7
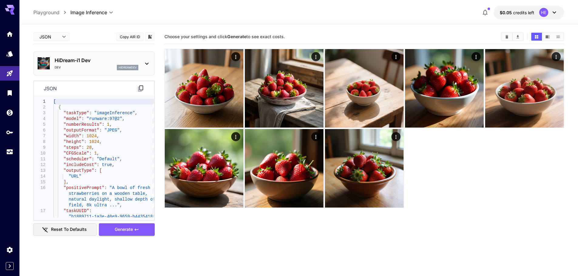
click at [138, 90] on icon at bounding box center [140, 89] width 5 height 6
click at [129, 233] on span "Generate" at bounding box center [124, 230] width 18 height 8
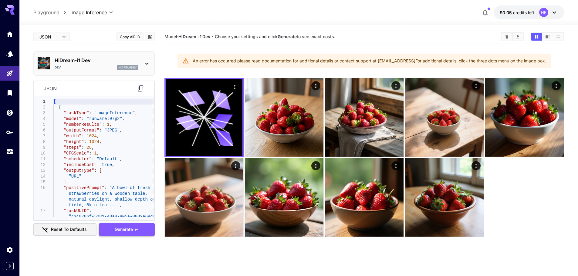
click at [142, 227] on button "Generate" at bounding box center [127, 230] width 56 height 12
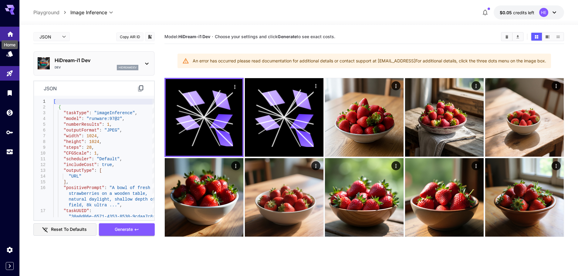
click at [11, 30] on icon "Home" at bounding box center [10, 32] width 7 height 7
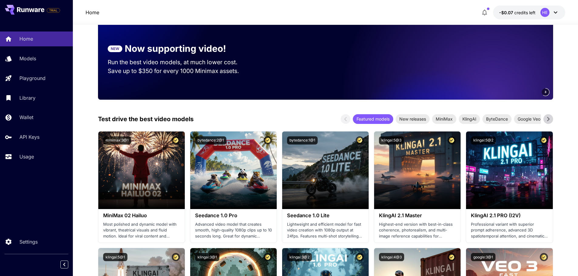
scroll to position [91, 0]
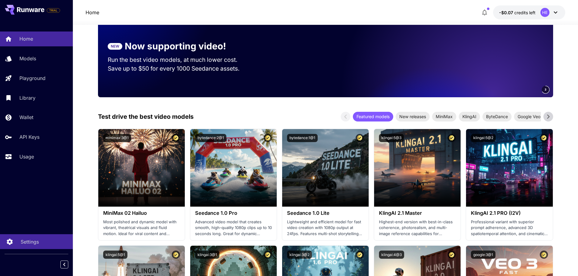
click at [28, 244] on p "Settings" at bounding box center [30, 242] width 18 height 7
